Goal: Find specific page/section: Find specific page/section

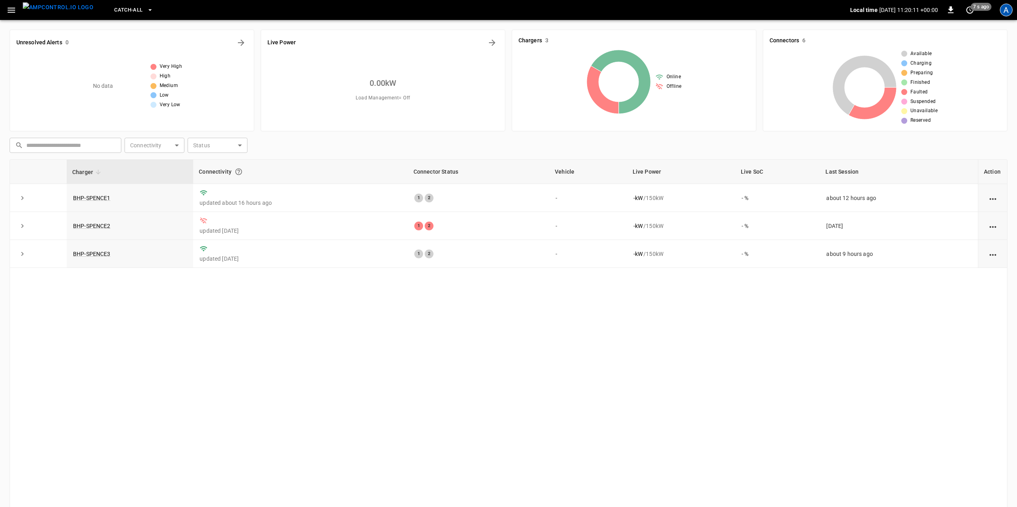
click at [1004, 13] on div "A" at bounding box center [1006, 10] width 13 height 13
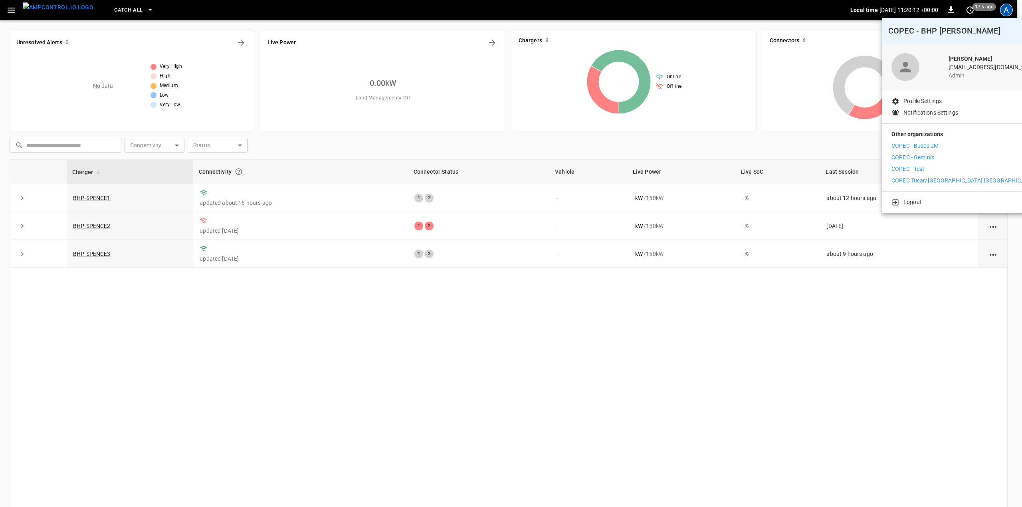
click at [932, 157] on p "COPEC - Geminis" at bounding box center [913, 157] width 43 height 8
